Goal: Navigation & Orientation: Go to known website

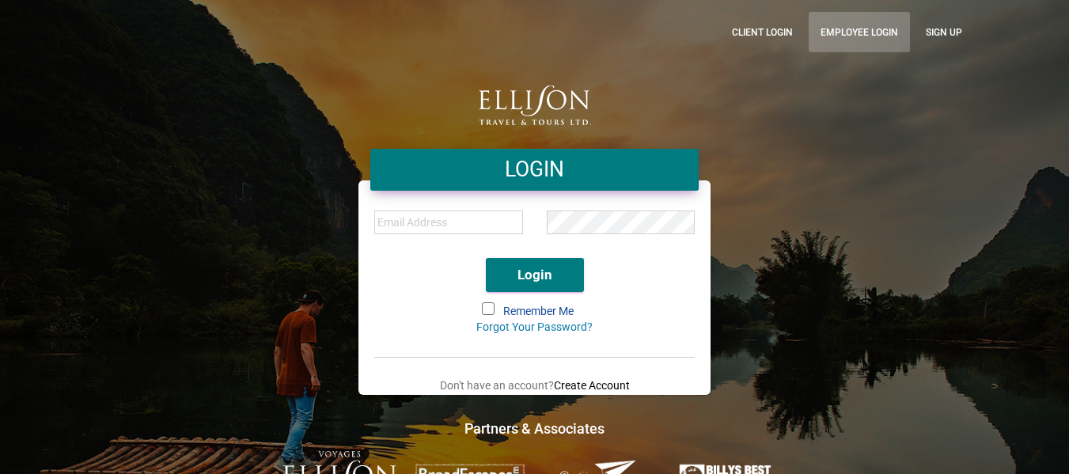
click at [883, 27] on link "Employee Login" at bounding box center [859, 32] width 101 height 40
click at [824, 30] on link "Employee Login" at bounding box center [859, 32] width 101 height 40
